Goal: Find specific page/section: Find specific page/section

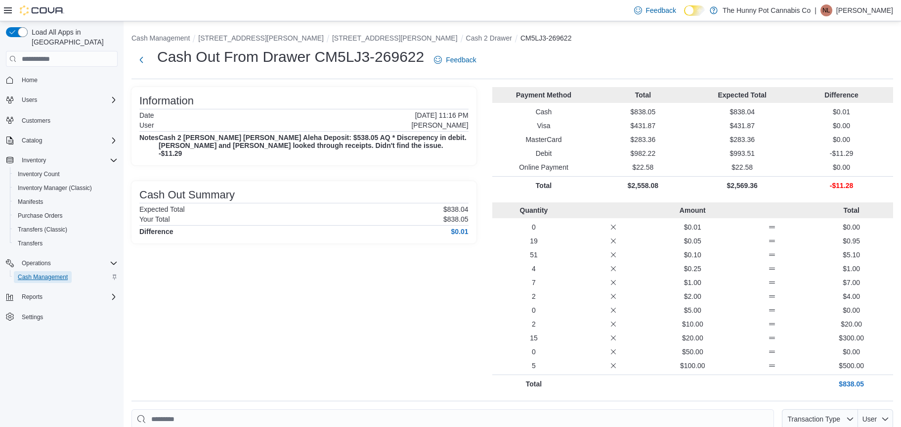
click at [60, 273] on span "Cash Management" at bounding box center [43, 277] width 50 height 8
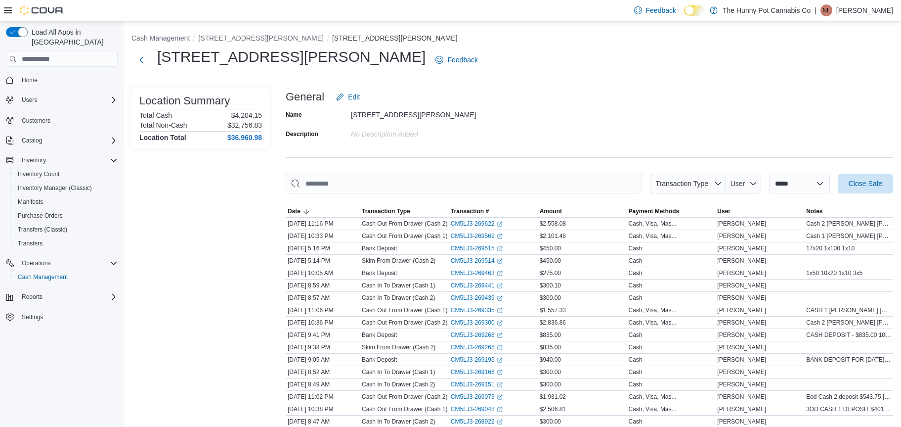
scroll to position [40, 0]
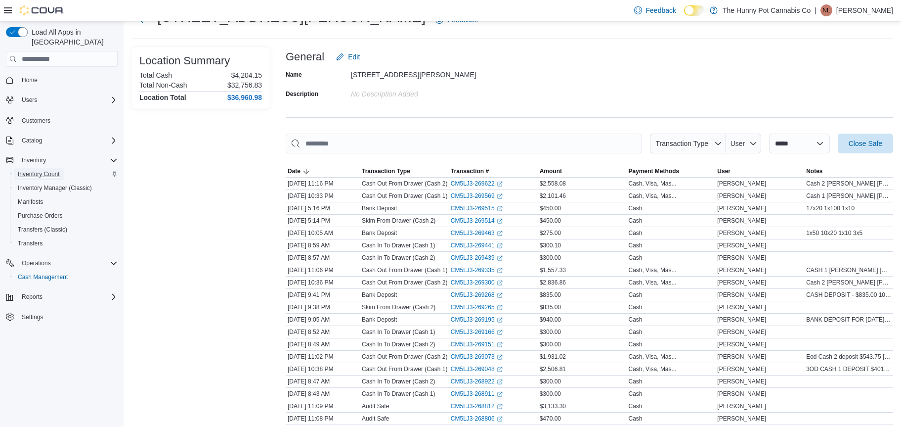
click at [39, 170] on span "Inventory Count" at bounding box center [39, 174] width 42 height 8
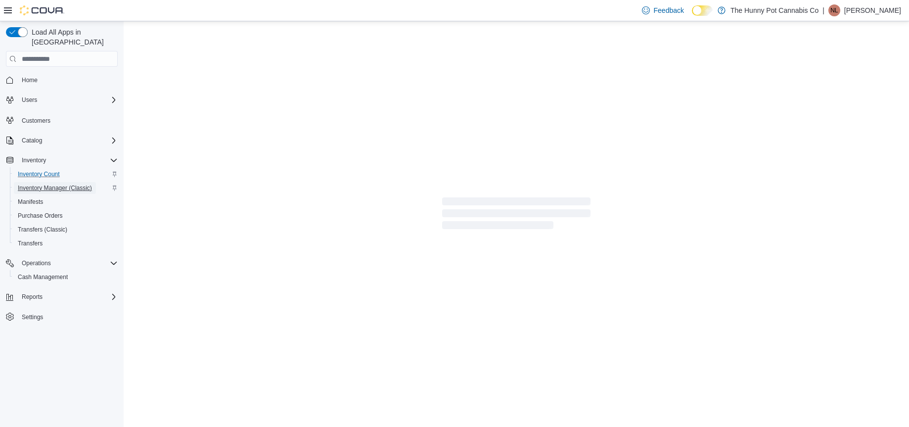
click at [41, 182] on span "Inventory Manager (Classic)" at bounding box center [55, 188] width 74 height 12
